Goal: Task Accomplishment & Management: Manage account settings

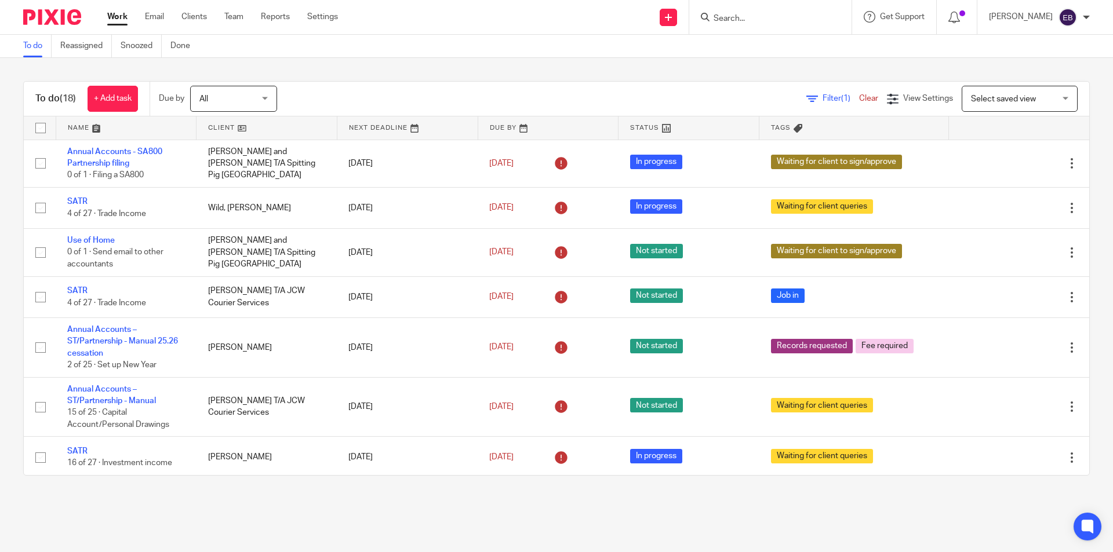
scroll to position [174, 0]
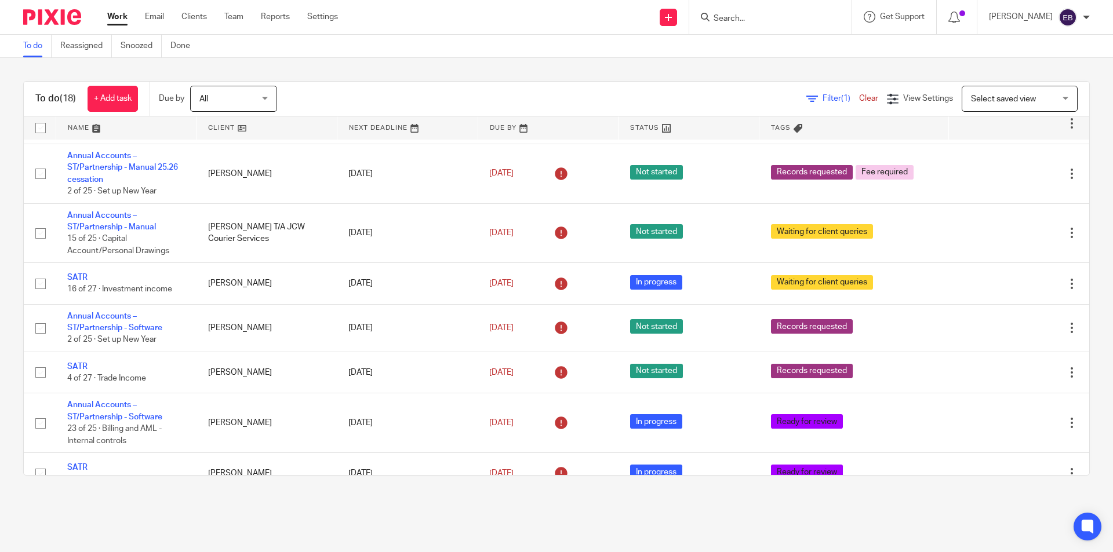
click at [792, 17] on input "Search" at bounding box center [764, 19] width 104 height 10
type input "c"
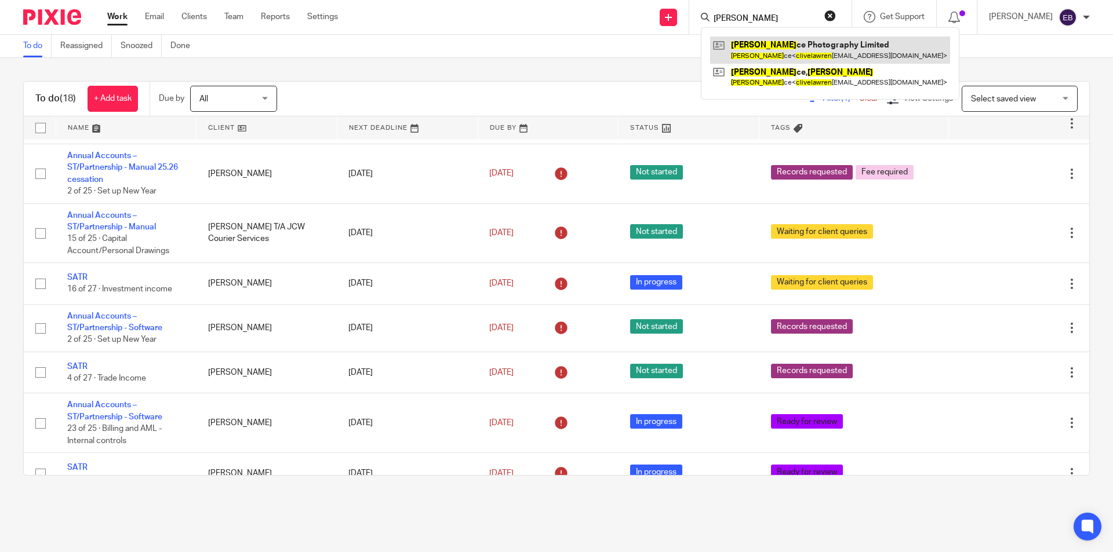
type input "clive lawren"
click at [807, 38] on link at bounding box center [830, 50] width 240 height 27
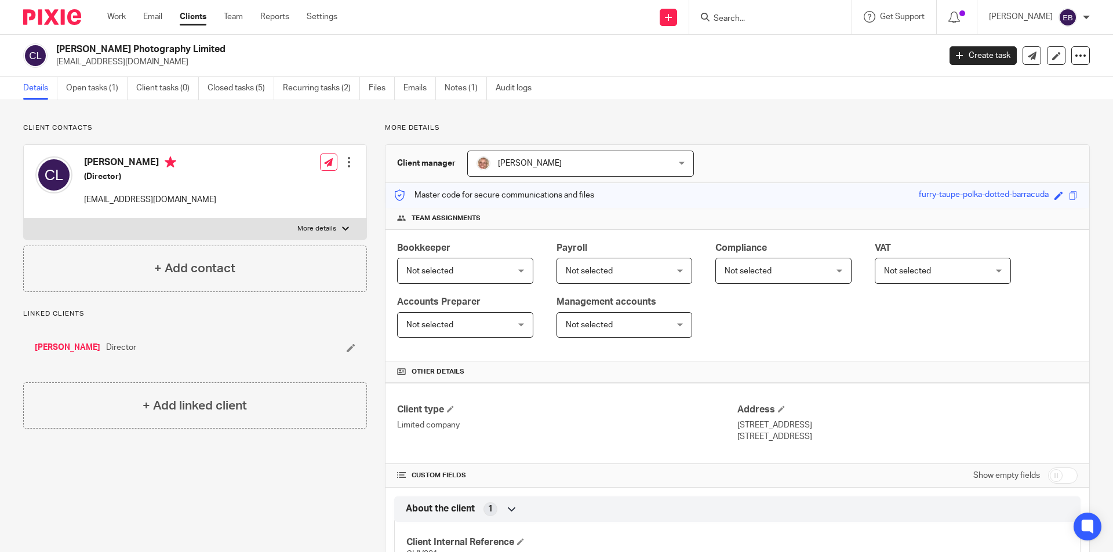
click at [96, 100] on div "Details Open tasks (1) Client tasks (0) Closed tasks (5) Recurring tasks (2) Fi…" at bounding box center [556, 88] width 1113 height 23
click at [96, 94] on link "Open tasks (1)" at bounding box center [96, 88] width 61 height 23
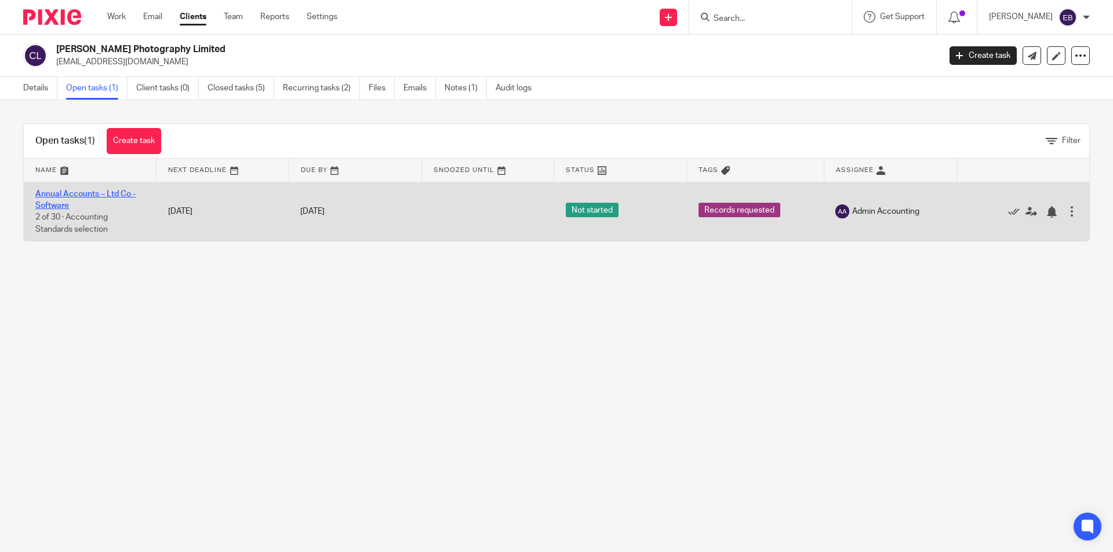
click at [82, 192] on link "Annual Accounts – Ltd Co - Software" at bounding box center [85, 200] width 100 height 20
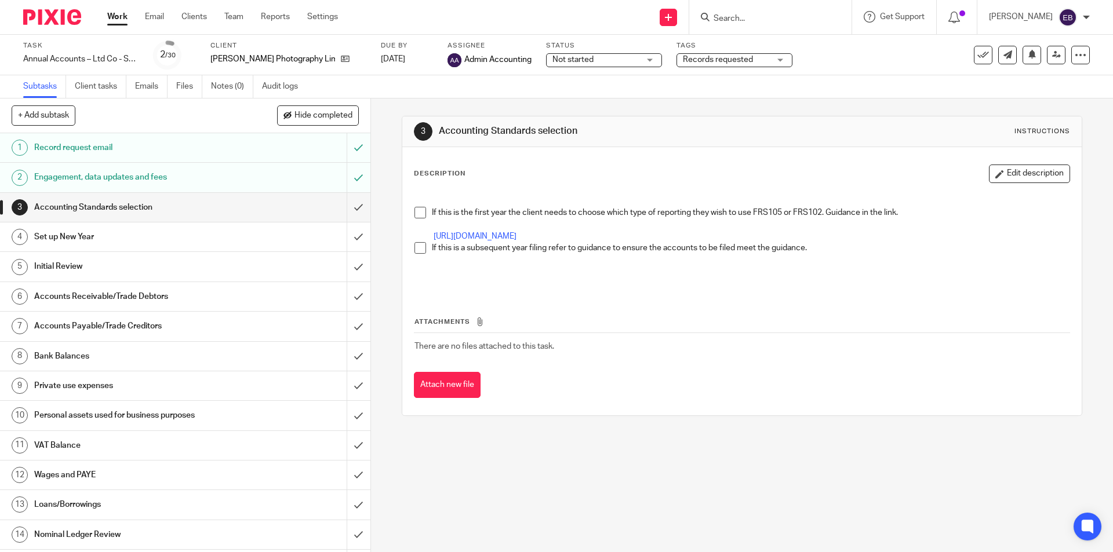
click at [620, 56] on span "Not started" at bounding box center [595, 60] width 87 height 12
click at [703, 60] on span "Records requested" at bounding box center [718, 60] width 70 height 8
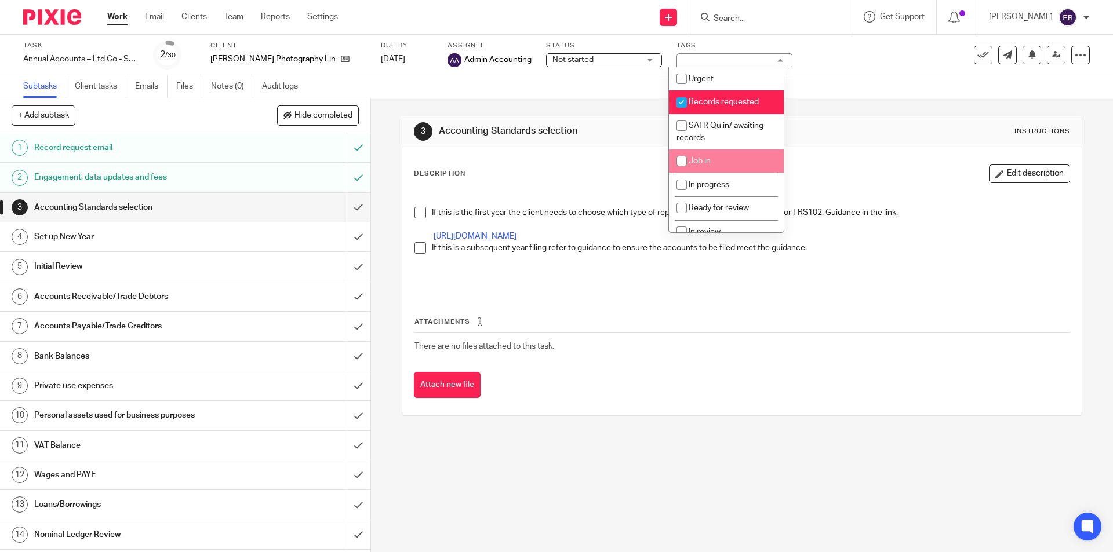
click at [741, 168] on li "Job in" at bounding box center [726, 162] width 115 height 24
checkbox input "true"
click at [726, 95] on li "Records requested" at bounding box center [726, 102] width 115 height 24
checkbox input "false"
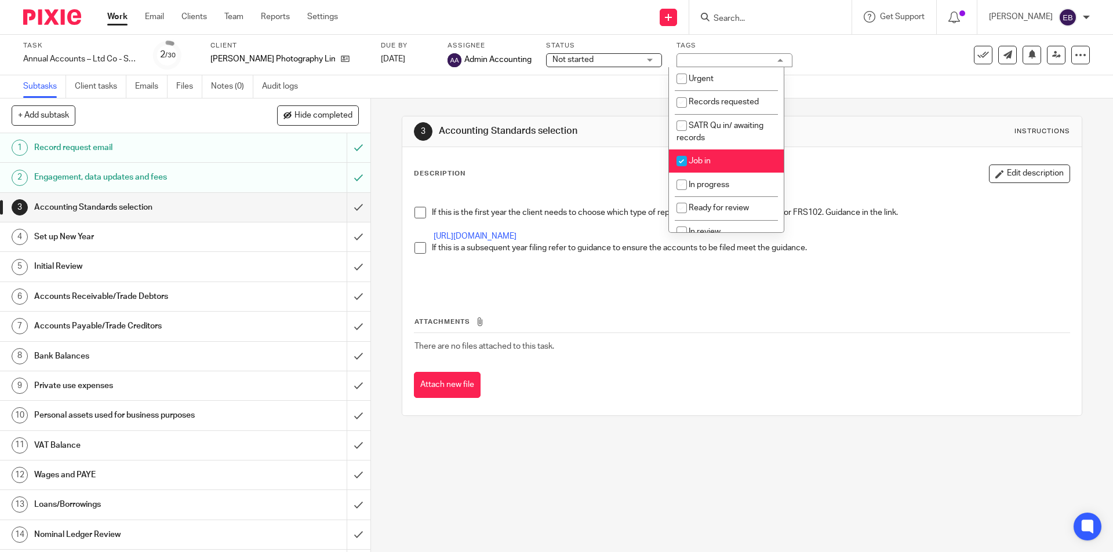
click at [620, 114] on div "3 Accounting Standards selection Instructions Description Edit description If t…" at bounding box center [742, 266] width 680 height 335
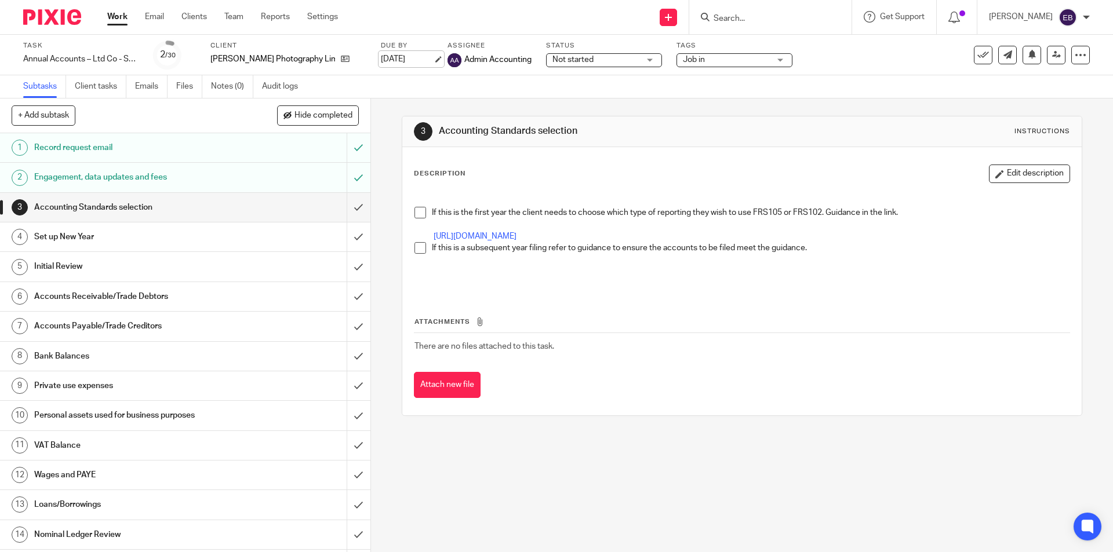
click at [403, 63] on link "29 Oct 2025" at bounding box center [407, 59] width 52 height 12
click at [746, 19] on div "Deadline updated." at bounding box center [829, 34] width 545 height 44
drag, startPoint x: 741, startPoint y: 17, endPoint x: 726, endPoint y: 23, distance: 15.9
click at [741, 17] on div "Deadline updated." at bounding box center [829, 34] width 545 height 44
click at [341, 57] on icon at bounding box center [345, 58] width 9 height 9
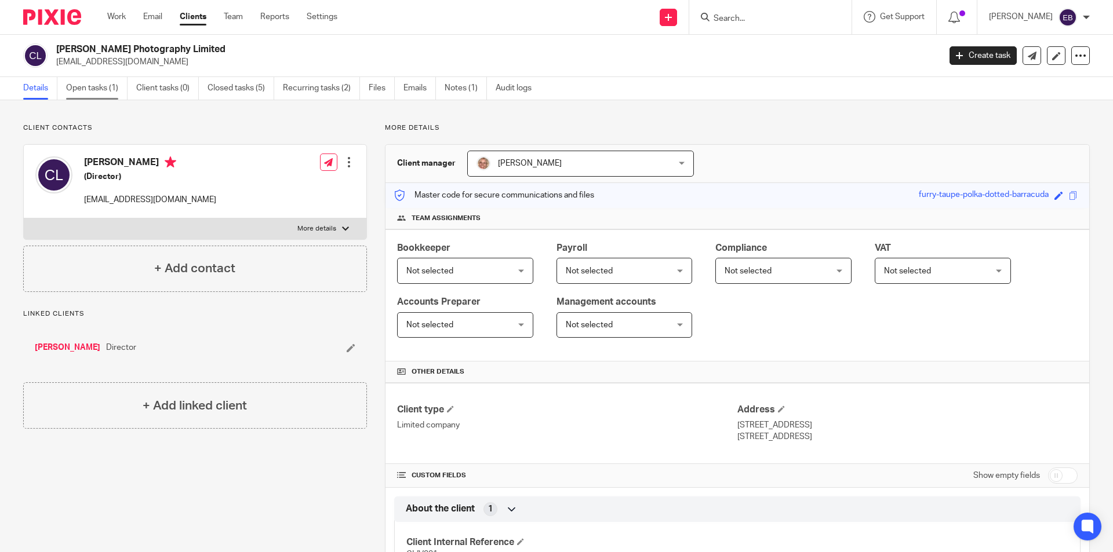
click at [103, 91] on link "Open tasks (1)" at bounding box center [96, 88] width 61 height 23
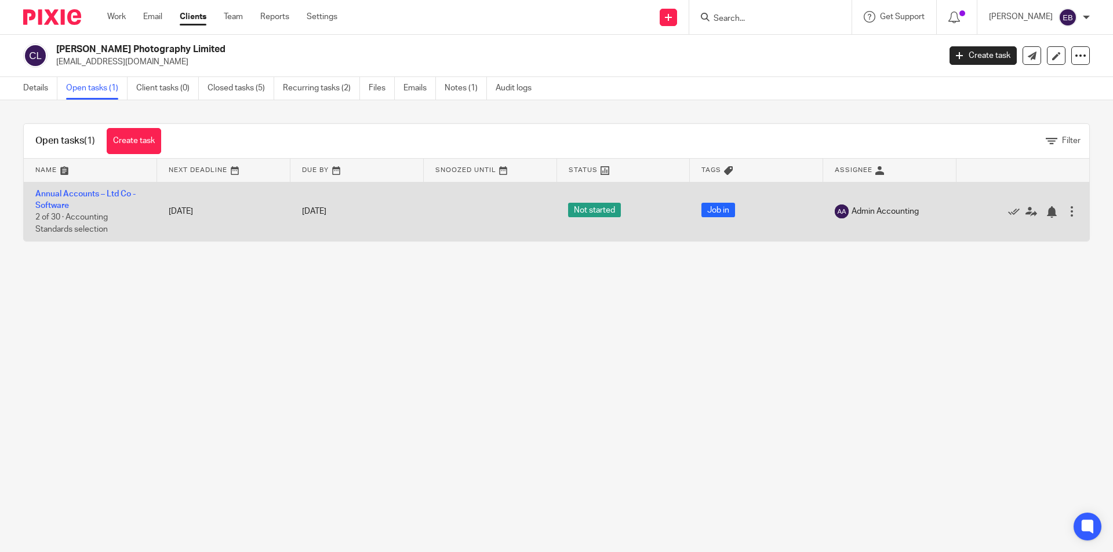
click at [52, 201] on td "Annual Accounts – Ltd Co - Software 2 of 30 · Accounting Standards selection" at bounding box center [90, 211] width 133 height 59
click at [75, 190] on link "Annual Accounts – Ltd Co - Software" at bounding box center [85, 200] width 100 height 20
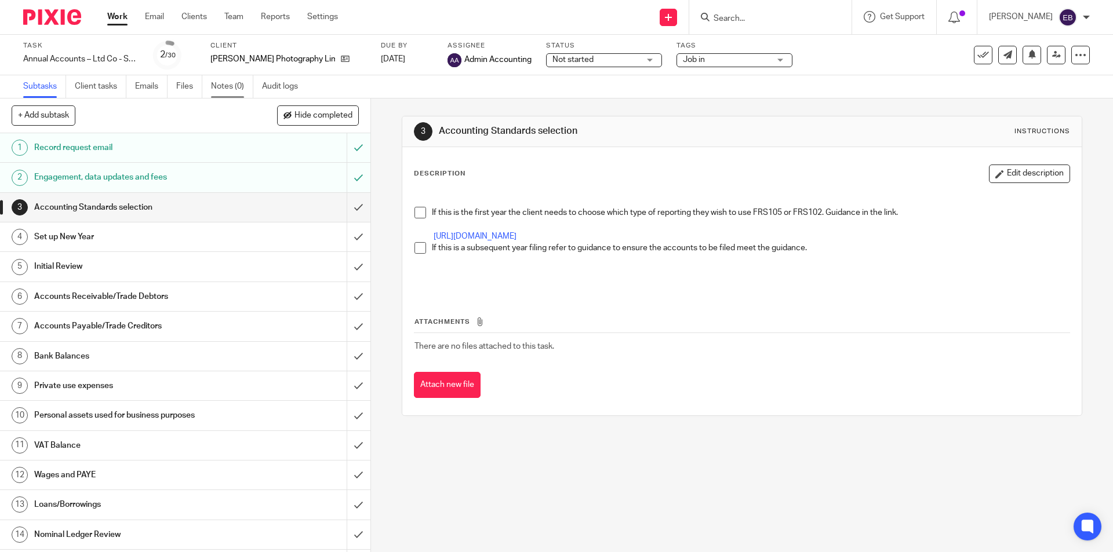
click at [228, 82] on link "Notes (0)" at bounding box center [232, 86] width 42 height 23
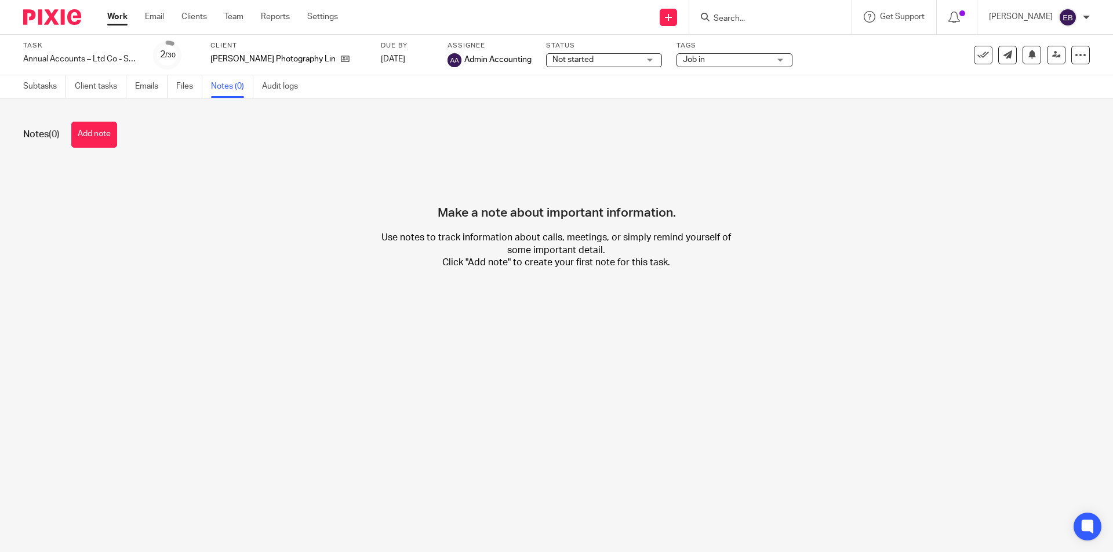
click at [107, 137] on button "Add note" at bounding box center [94, 135] width 46 height 26
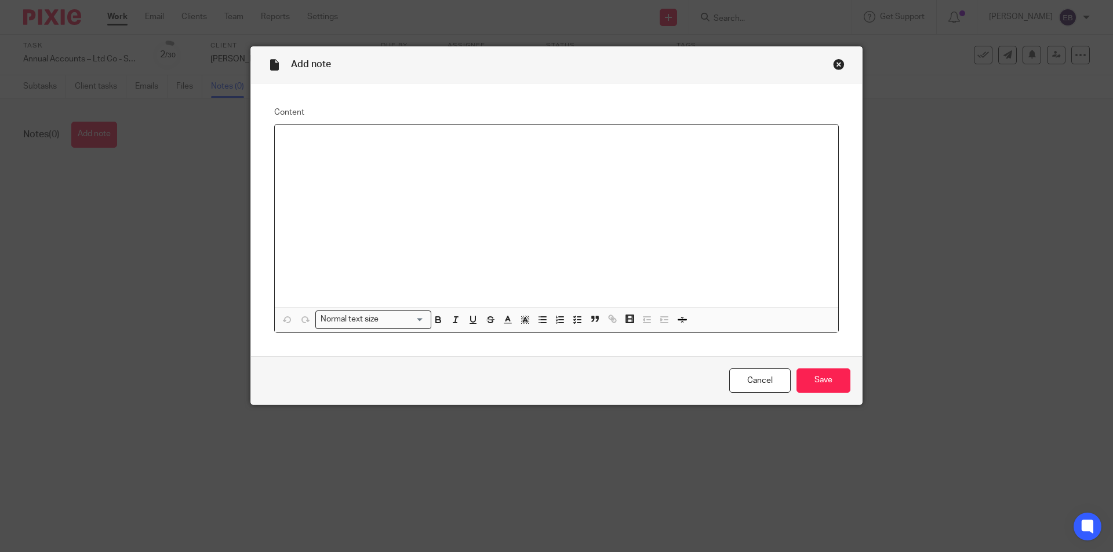
click at [310, 174] on div at bounding box center [556, 216] width 563 height 183
click at [827, 381] on input "Save" at bounding box center [824, 381] width 54 height 25
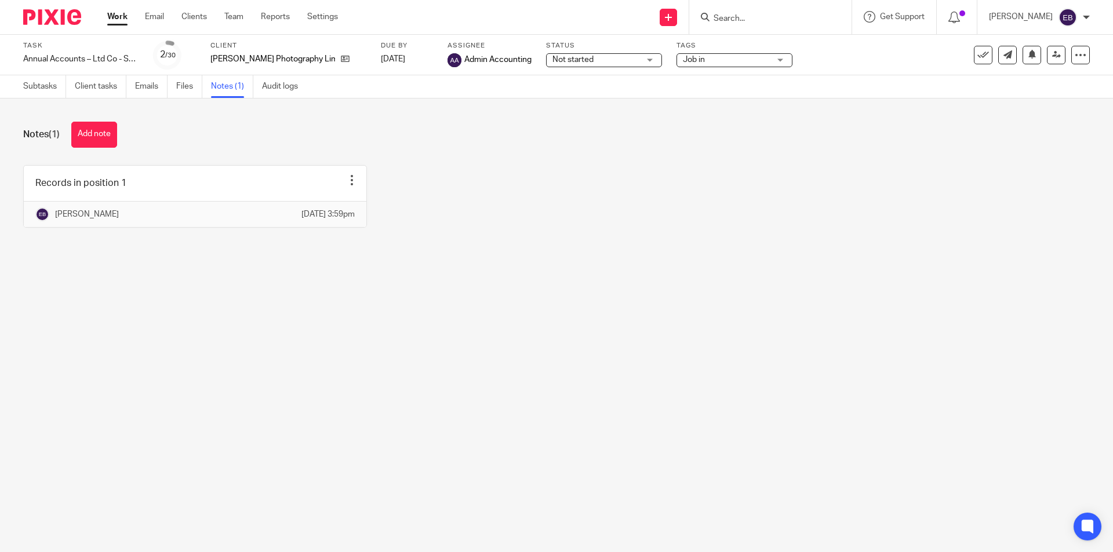
click at [761, 18] on input "Search" at bounding box center [764, 19] width 104 height 10
type input "v"
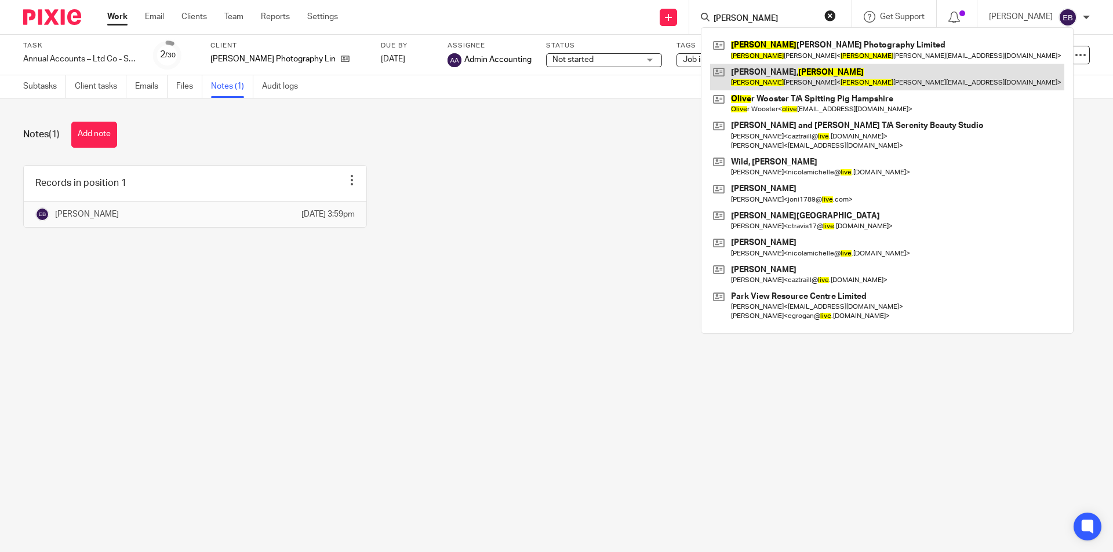
type input "[PERSON_NAME]"
click at [784, 78] on link at bounding box center [887, 77] width 354 height 27
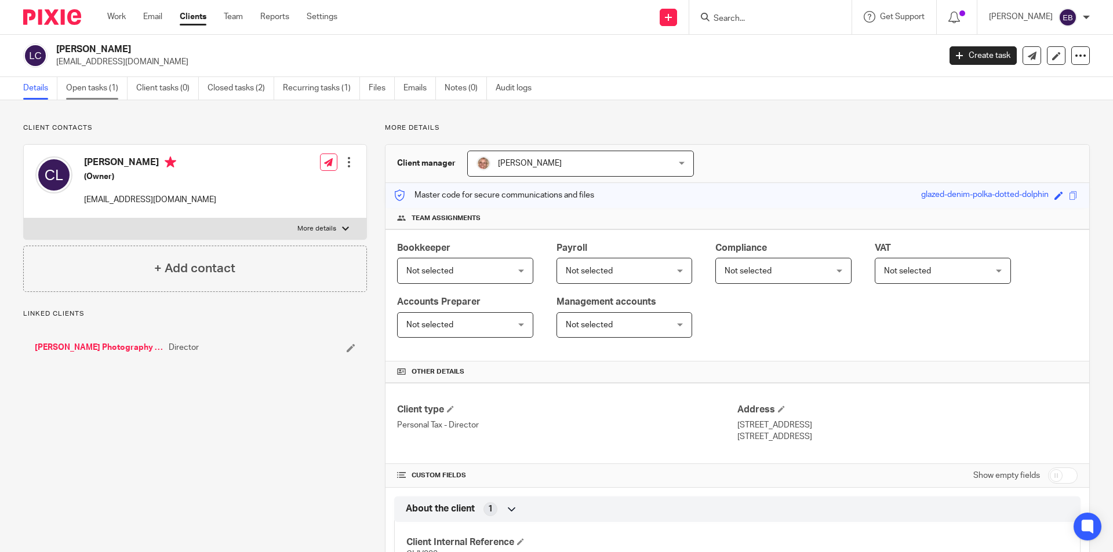
click at [101, 88] on link "Open tasks (1)" at bounding box center [96, 88] width 61 height 23
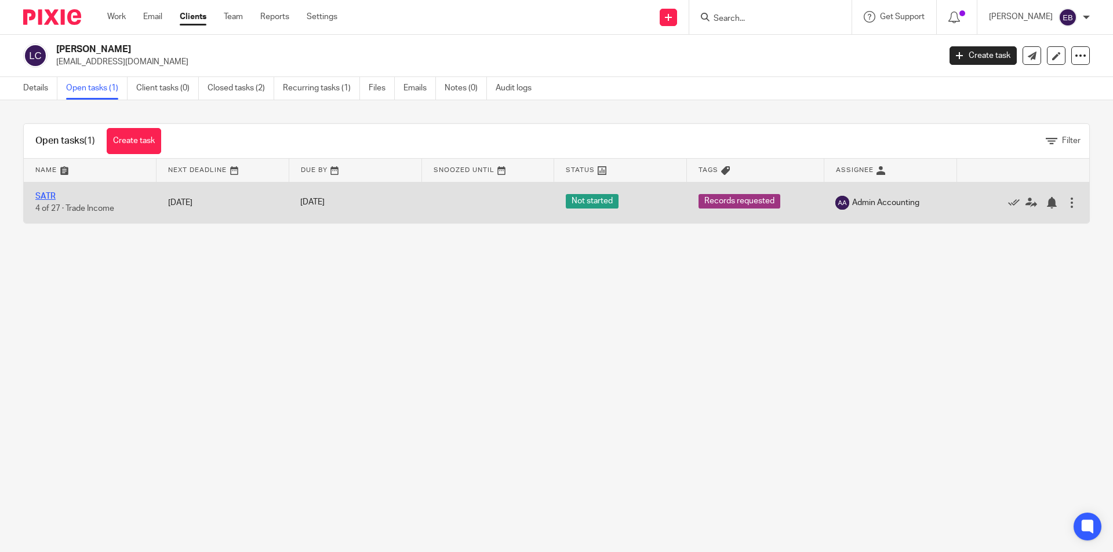
click at [49, 198] on link "SATR" at bounding box center [45, 196] width 20 height 8
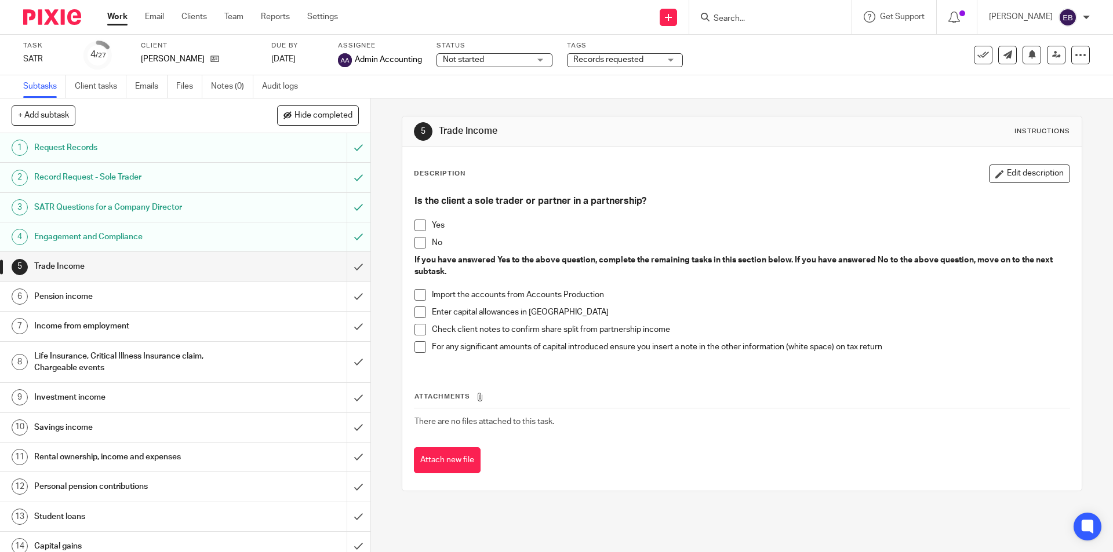
click at [617, 56] on span "Records requested" at bounding box center [608, 60] width 70 height 8
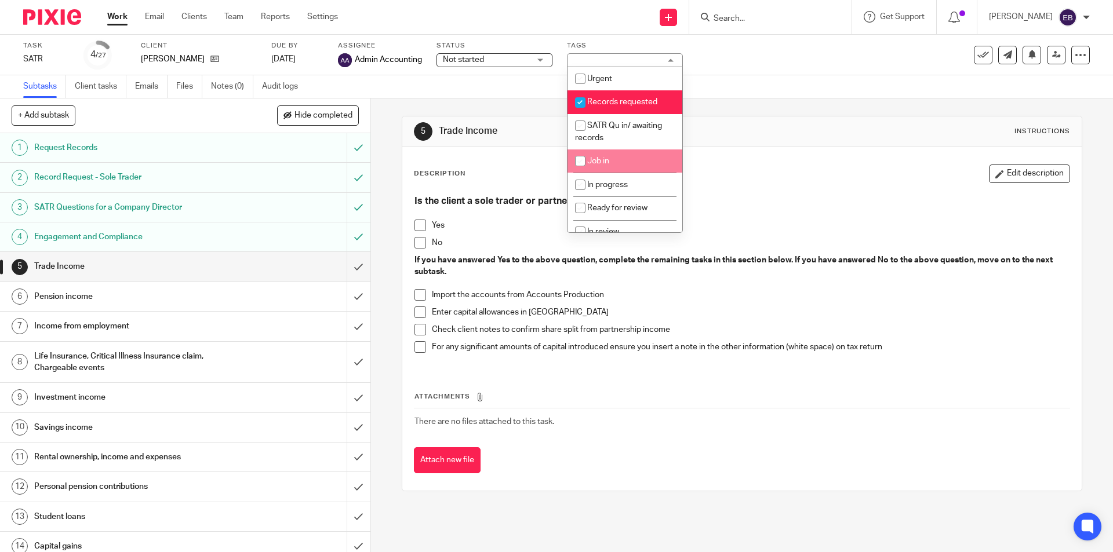
click at [606, 158] on span "Job in" at bounding box center [598, 161] width 22 height 8
checkbox input "true"
click at [608, 100] on span "Records requested" at bounding box center [622, 102] width 70 height 8
checkbox input "false"
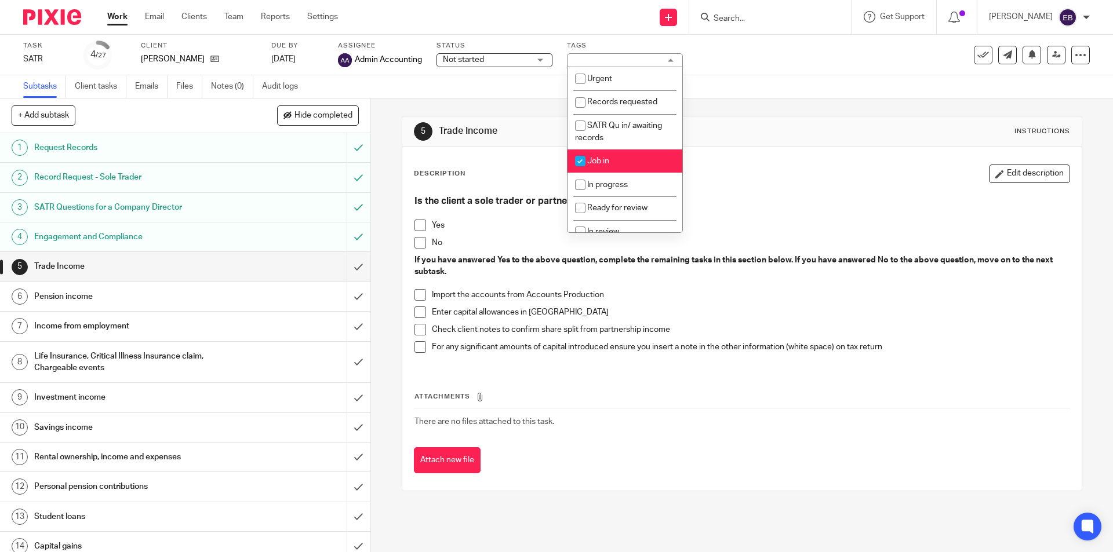
click at [426, 94] on div "Subtasks Client tasks Emails Files Notes (0) Audit logs" at bounding box center [556, 86] width 1113 height 23
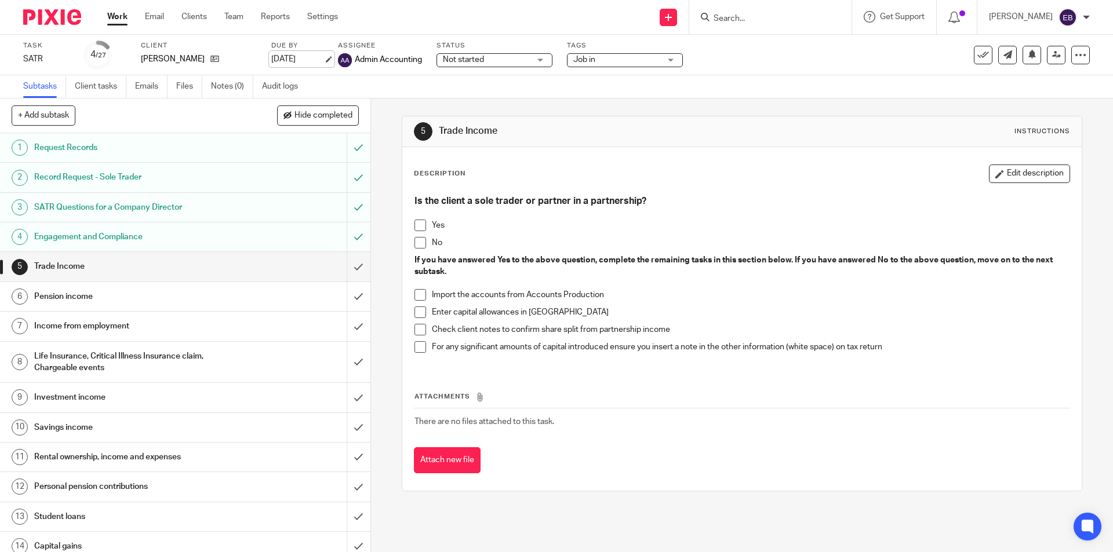
click at [288, 59] on link "30 Oct 2025" at bounding box center [297, 59] width 52 height 12
click at [496, 92] on div "Subtasks Client tasks Emails Files Notes (0) Audit logs" at bounding box center [556, 86] width 1113 height 23
click at [784, 16] on input "Search" at bounding box center [764, 19] width 104 height 10
type input "seedall"
click at [766, 53] on link at bounding box center [820, 50] width 220 height 27
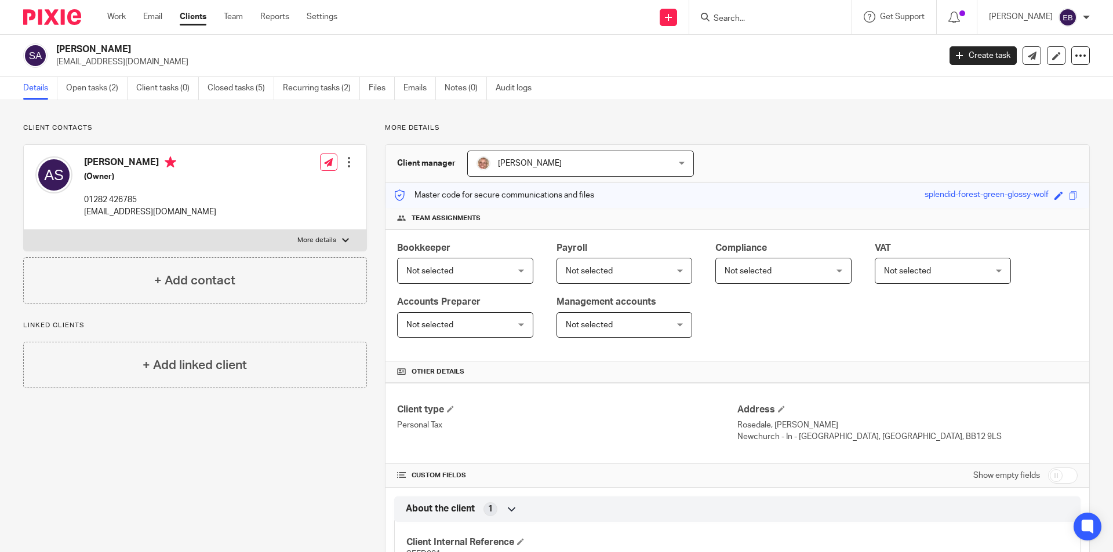
click at [332, 245] on p "More details" at bounding box center [316, 240] width 39 height 9
click at [24, 230] on input "More details" at bounding box center [23, 230] width 1 height 1
checkbox input "true"
